Goal: Check status: Check status

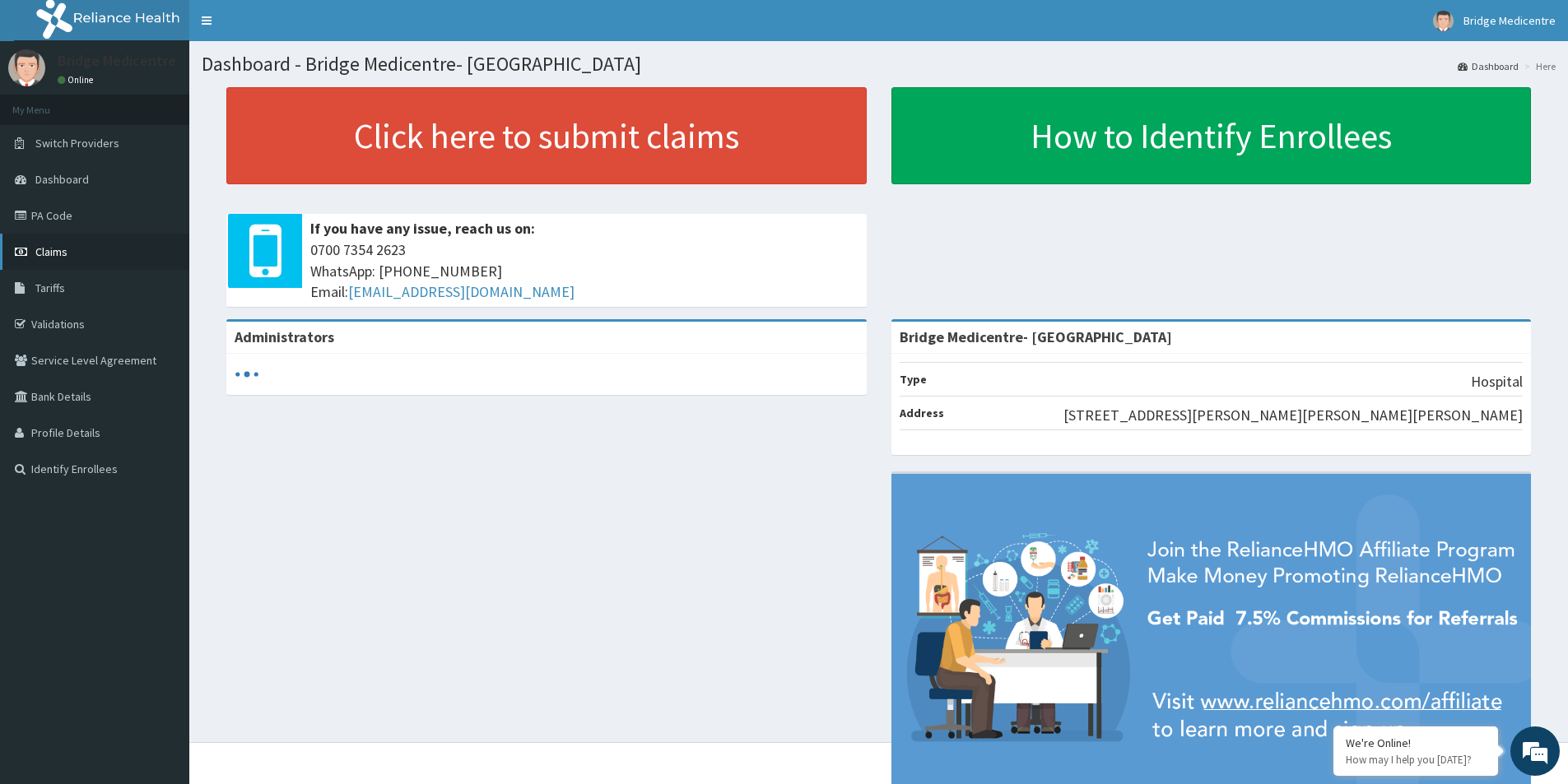
click at [127, 244] on link "Claims" at bounding box center [94, 252] width 190 height 36
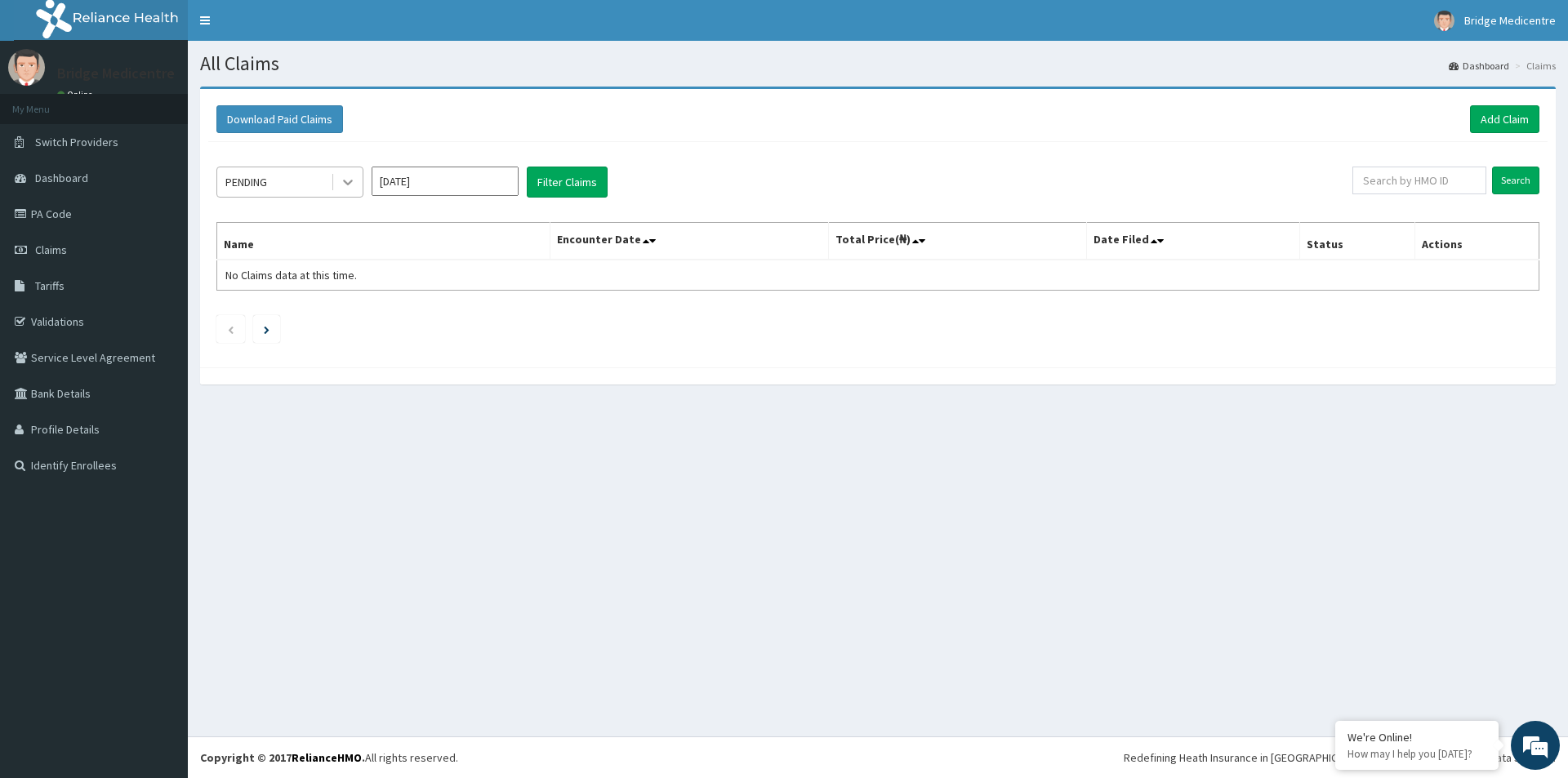
click at [338, 180] on div at bounding box center [348, 182] width 29 height 29
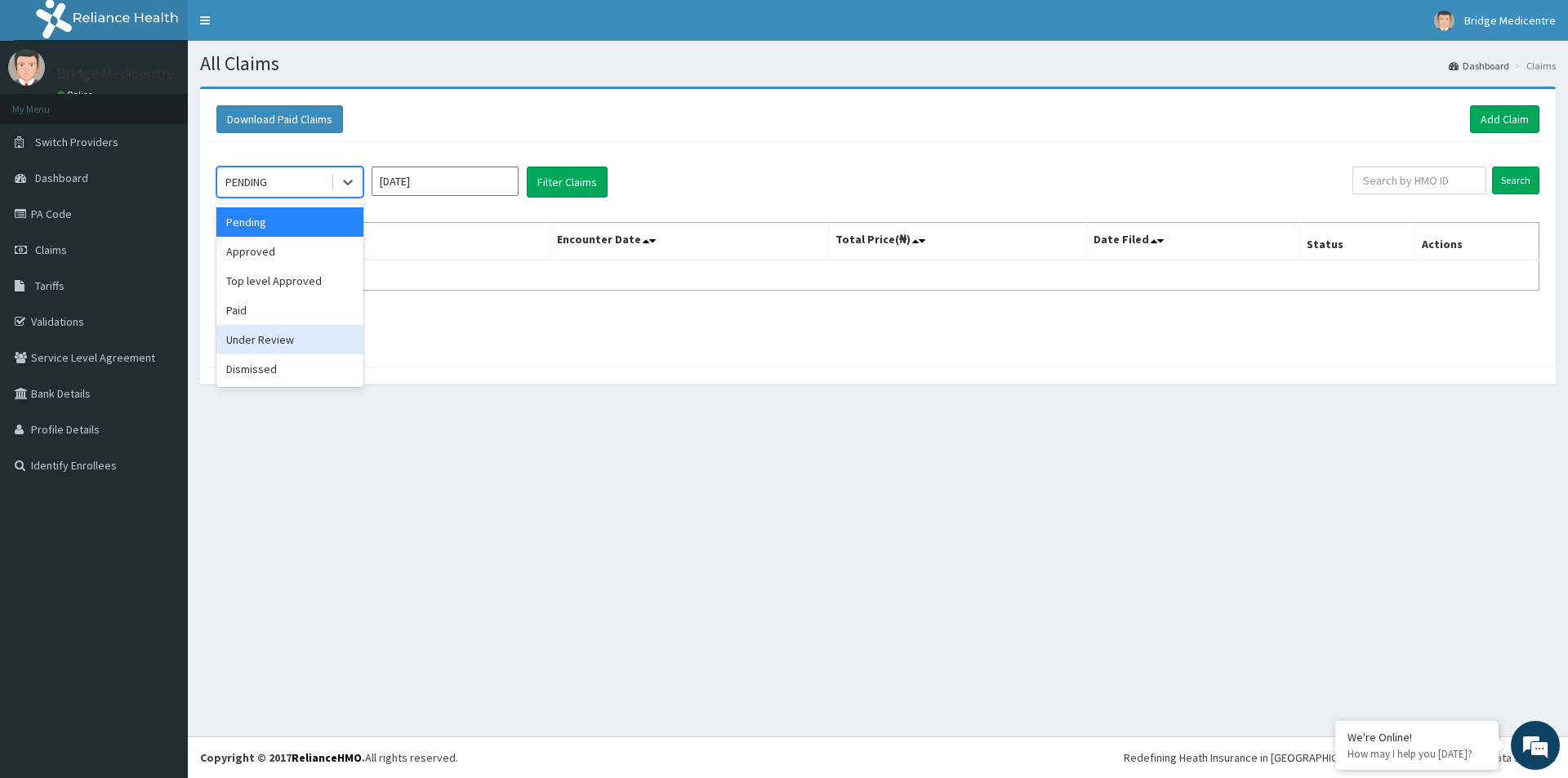
click at [275, 340] on div "Under Review" at bounding box center [289, 339] width 147 height 29
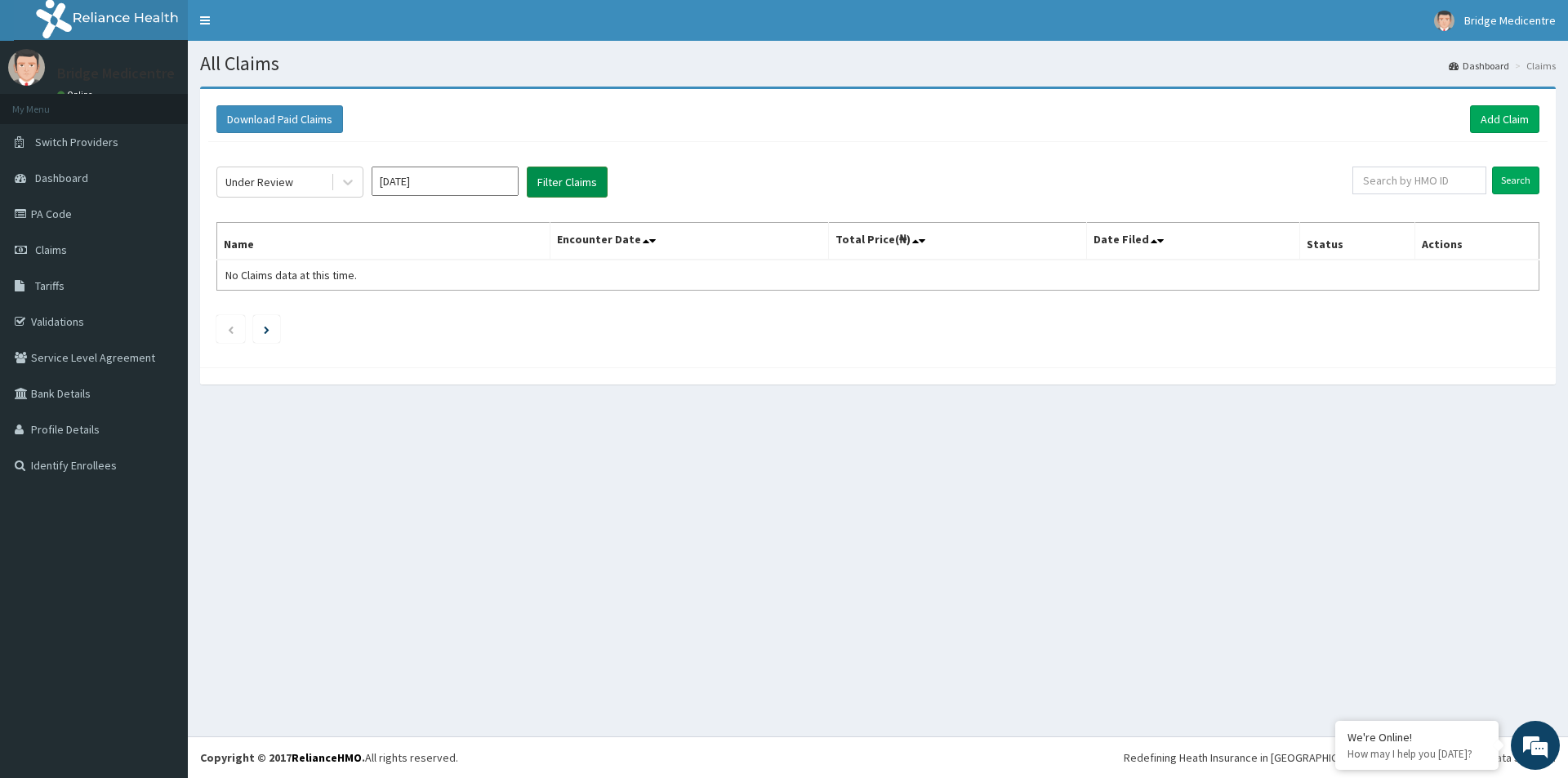
click at [551, 185] on button "Filter Claims" at bounding box center [567, 182] width 81 height 31
click at [364, 183] on div "Under Review Sep 2025 Filter Claims" at bounding box center [784, 182] width 1136 height 31
click at [339, 178] on icon at bounding box center [347, 181] width 16 height 16
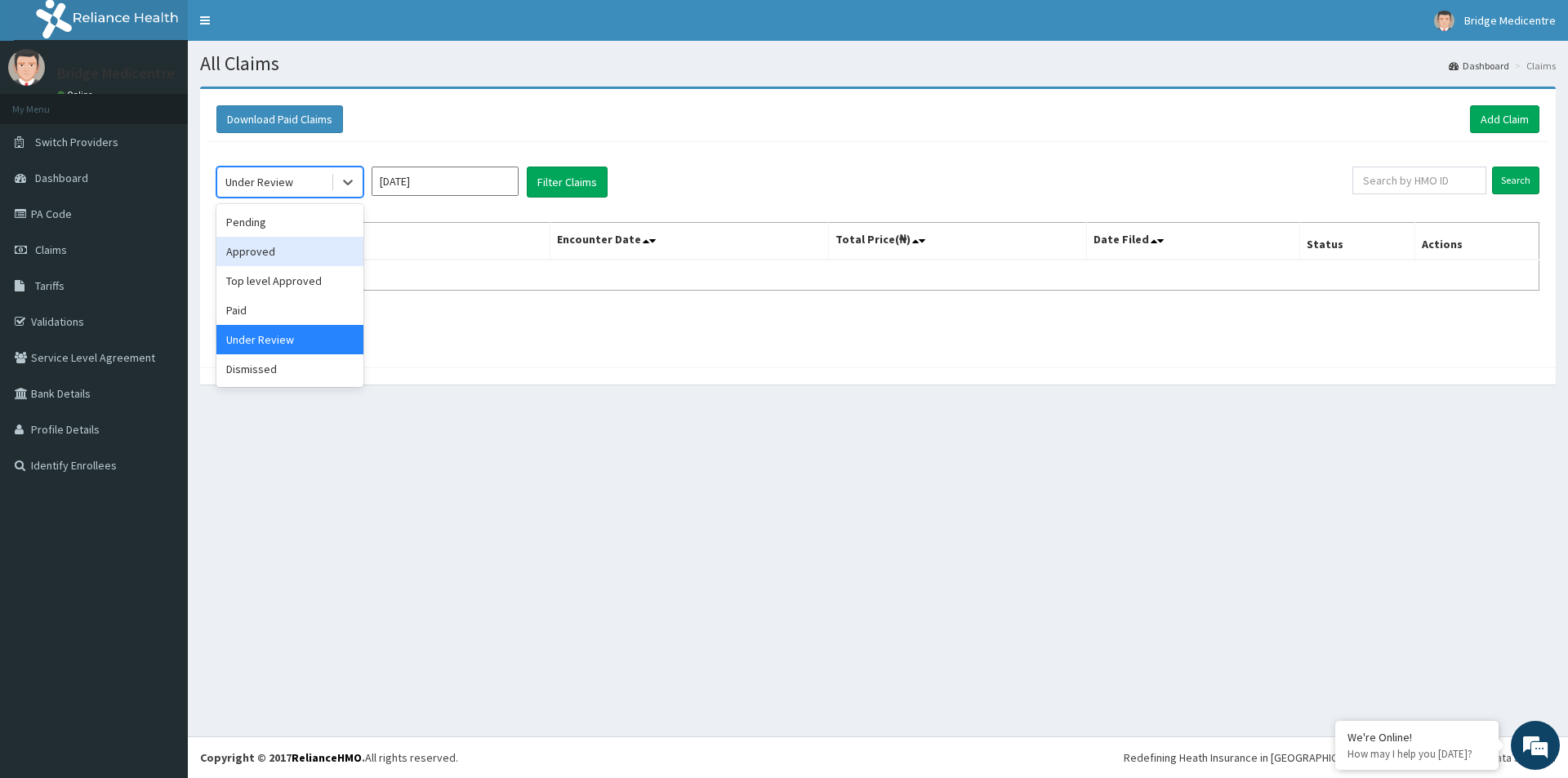
click at [286, 254] on div "Approved" at bounding box center [289, 252] width 147 height 29
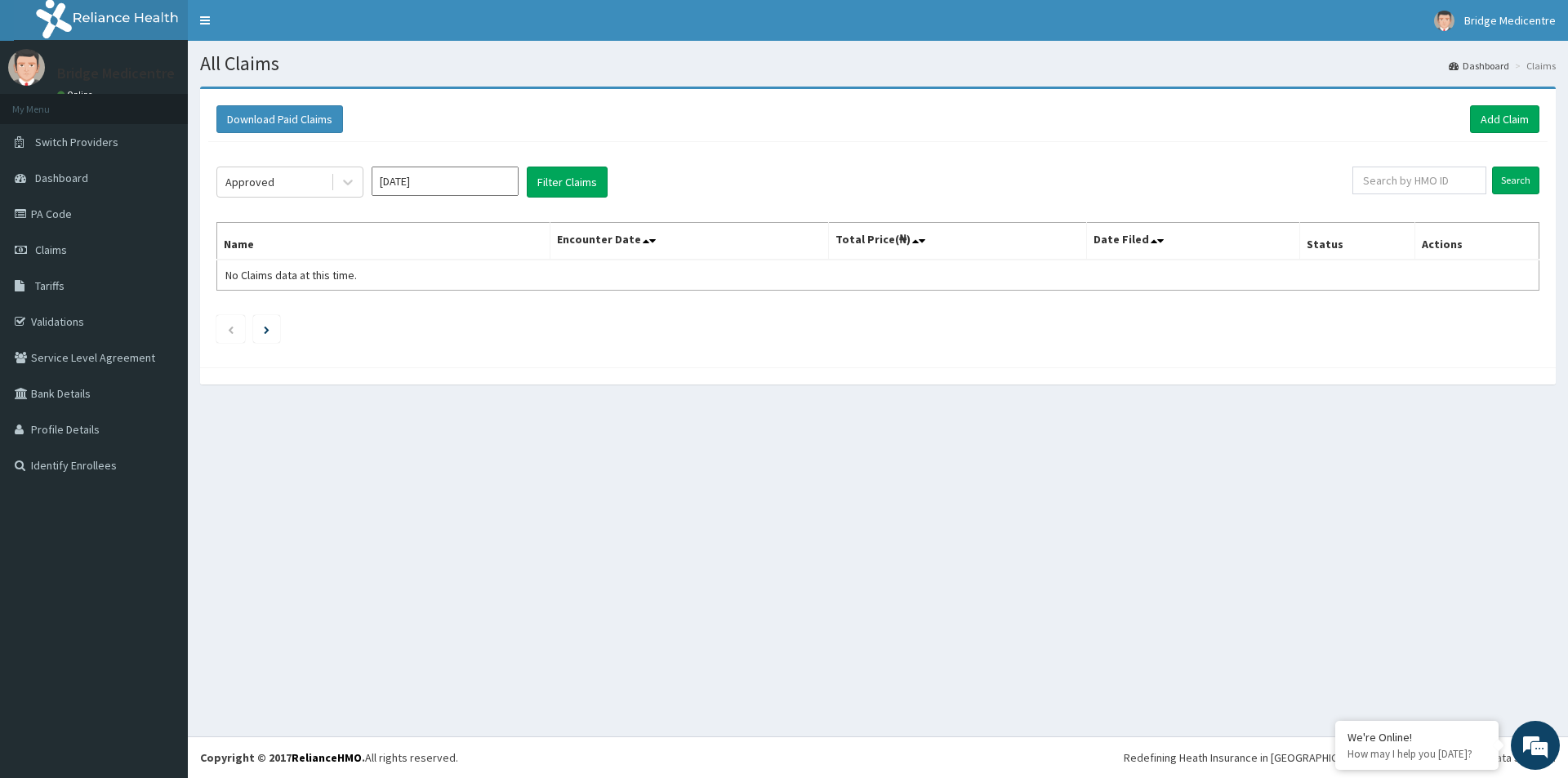
click at [574, 200] on div "Approved Sep 2025 Filter Claims Search Name Encounter Date Total Price(₦) Date …" at bounding box center [878, 250] width 1339 height 217
click at [574, 191] on button "Filter Claims" at bounding box center [567, 182] width 81 height 31
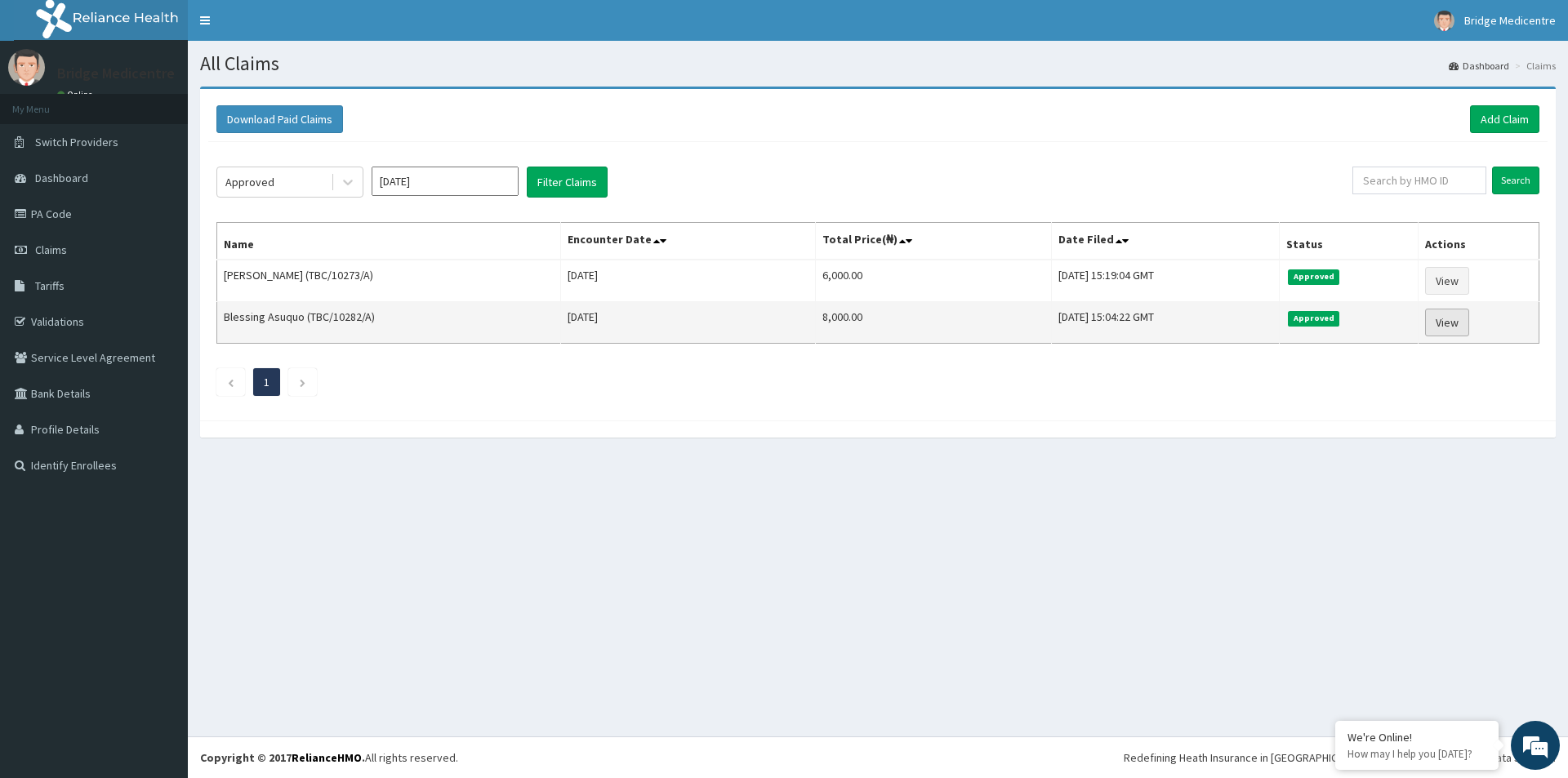
click at [1446, 318] on link "View" at bounding box center [1447, 322] width 44 height 28
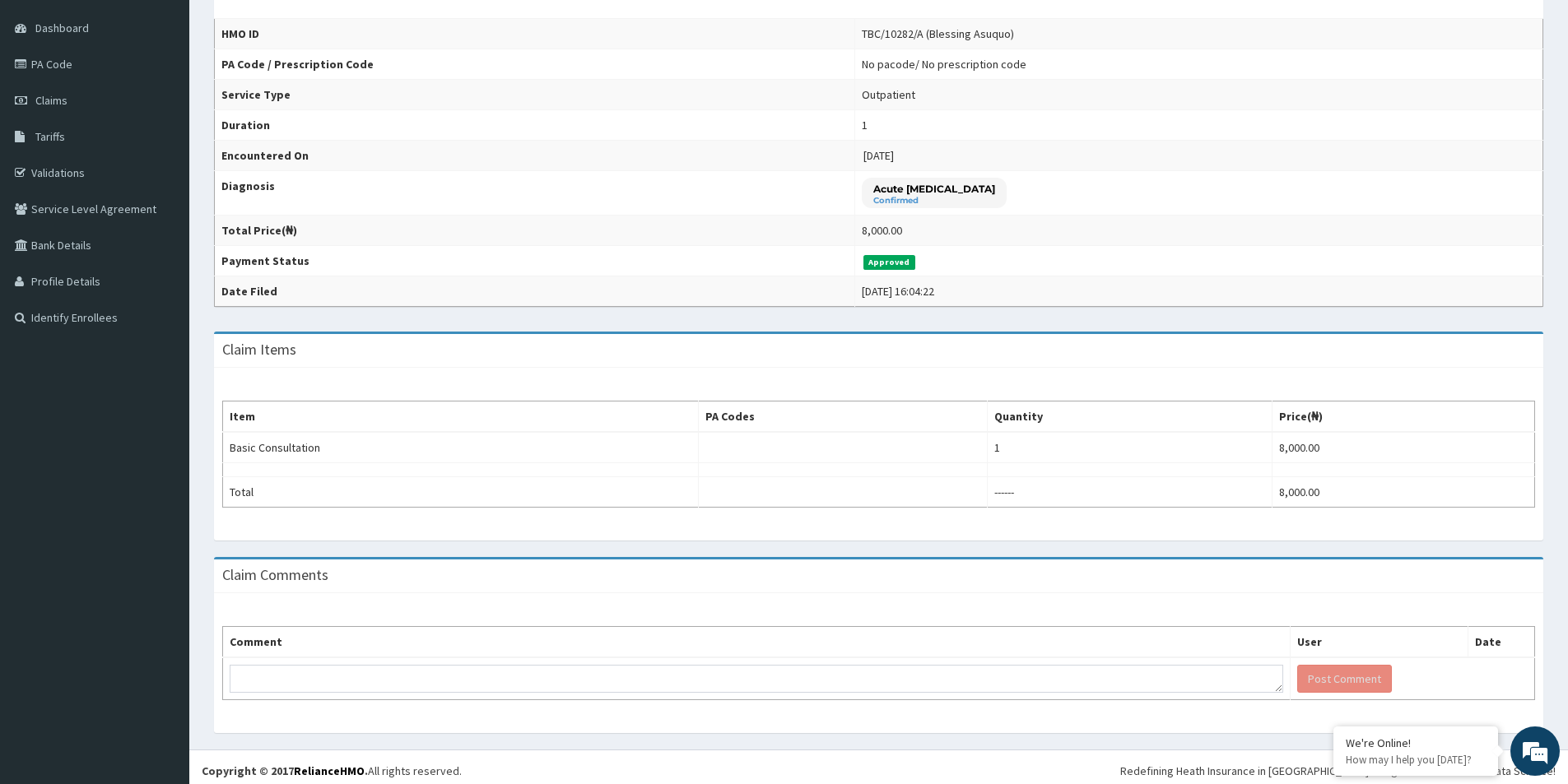
scroll to position [158, 0]
